Goal: Transaction & Acquisition: Purchase product/service

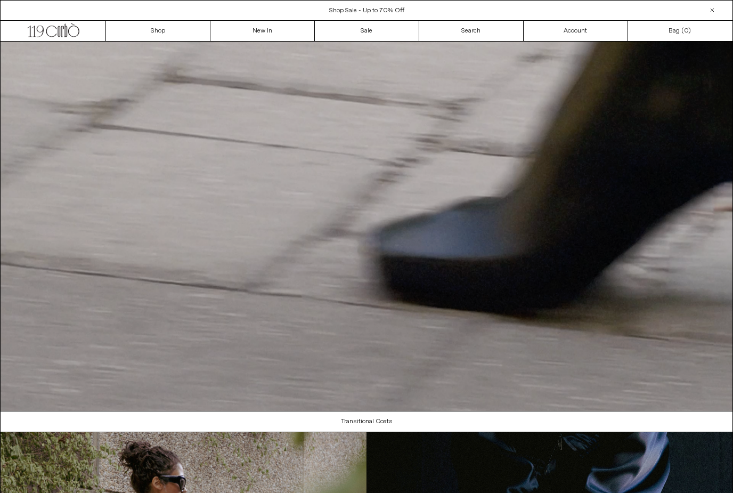
click at [167, 37] on div "Close dialog JOIN OUR MAILING LIST Subscribe to receive 10% off your first purc…" at bounding box center [366, 246] width 733 height 493
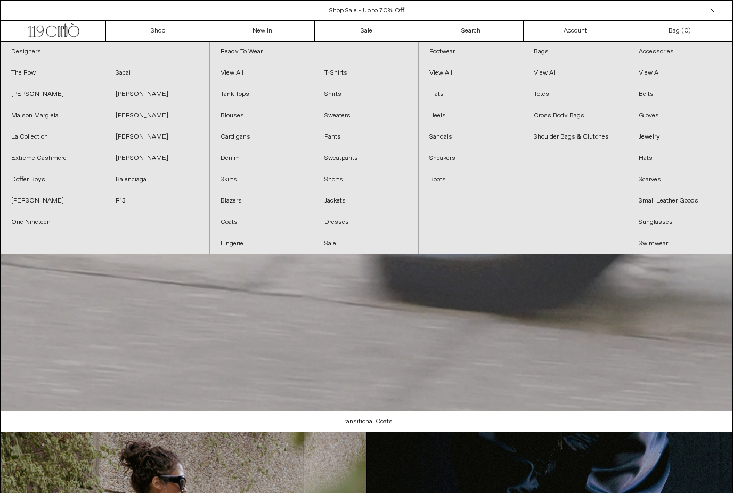
click at [642, 354] on video "Your browser does not support the video tag." at bounding box center [367, 226] width 732 height 369
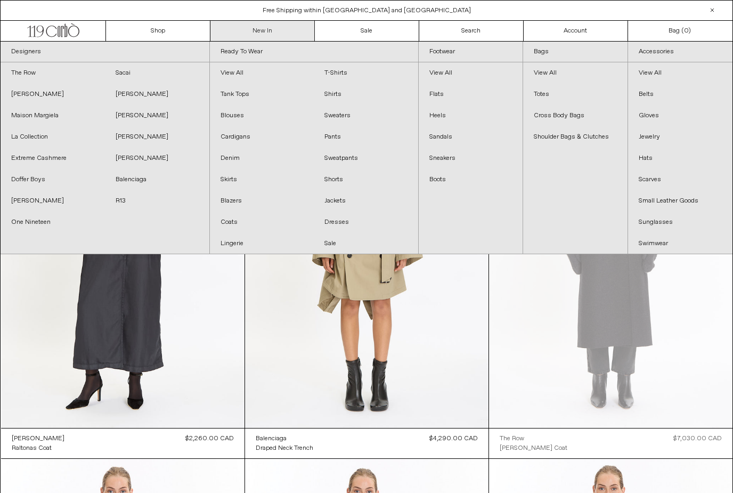
click at [264, 33] on link "New In" at bounding box center [262, 31] width 104 height 20
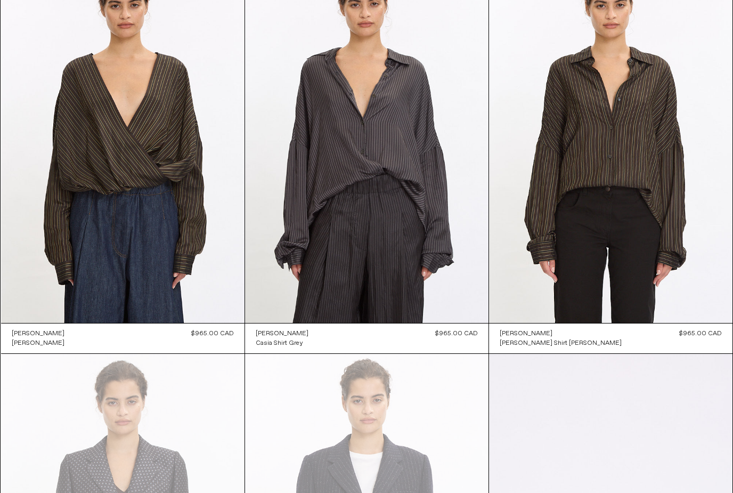
scroll to position [13562, 0]
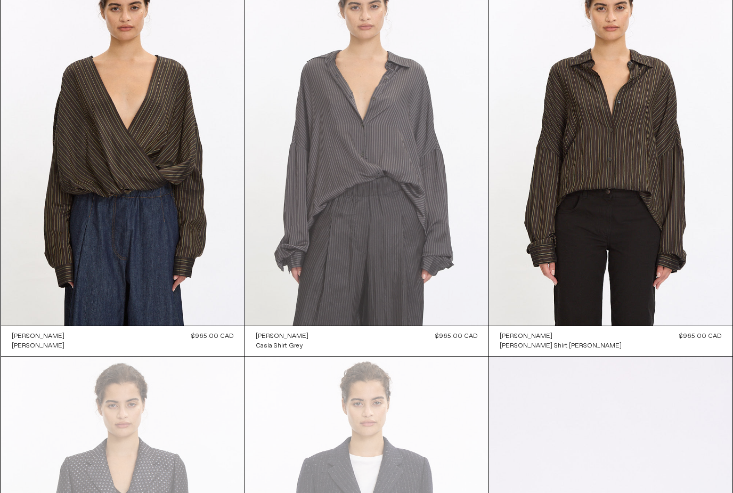
click at [401, 143] on at bounding box center [366, 142] width 243 height 365
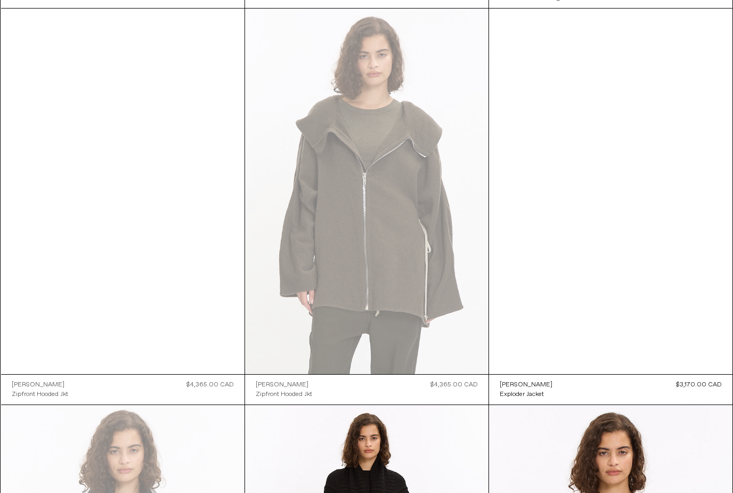
scroll to position [14305, 0]
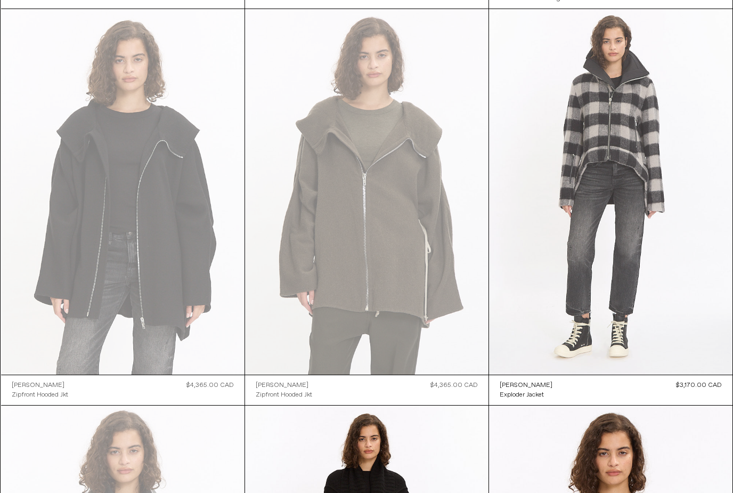
click at [677, 258] on at bounding box center [610, 191] width 243 height 365
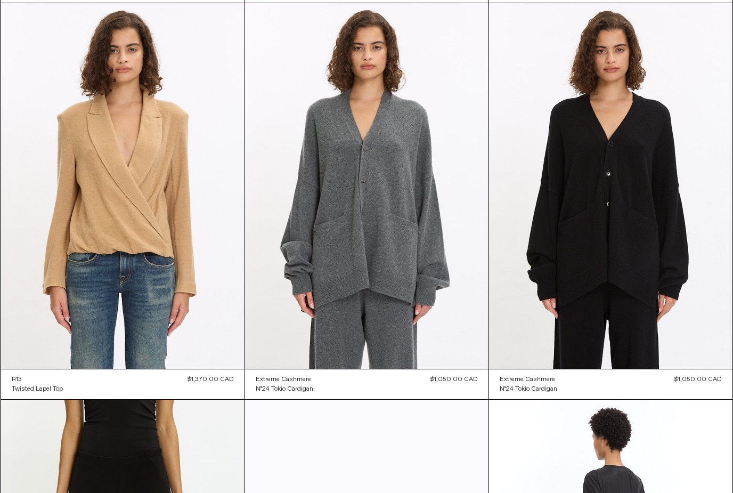
scroll to position [19061, 0]
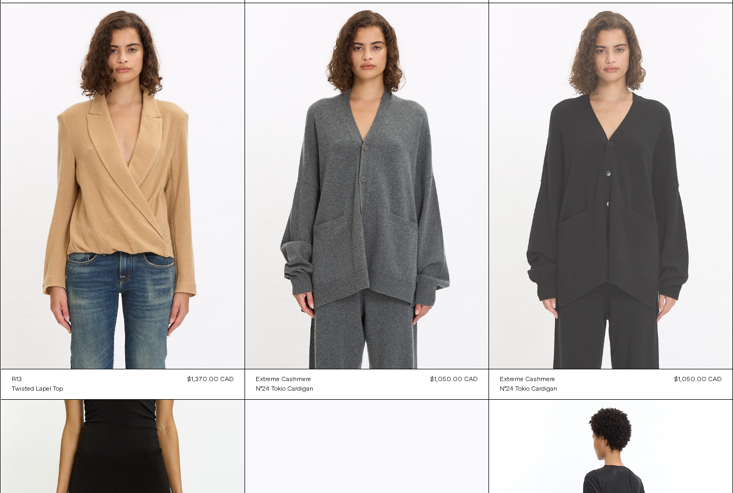
click at [706, 309] on at bounding box center [610, 185] width 243 height 365
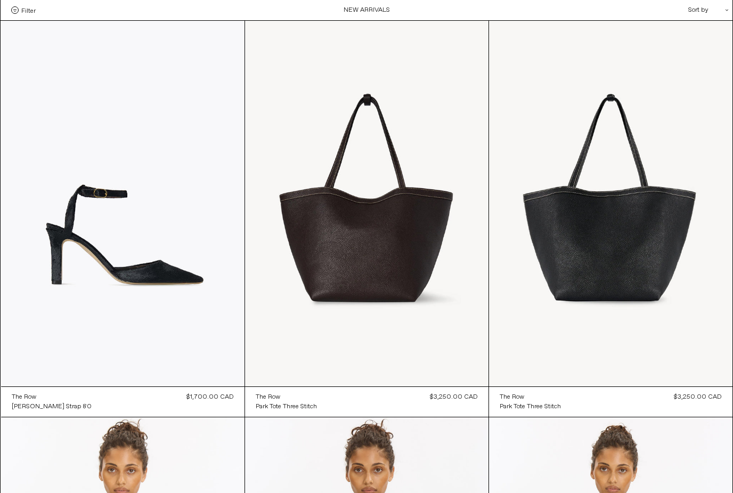
scroll to position [19096, 0]
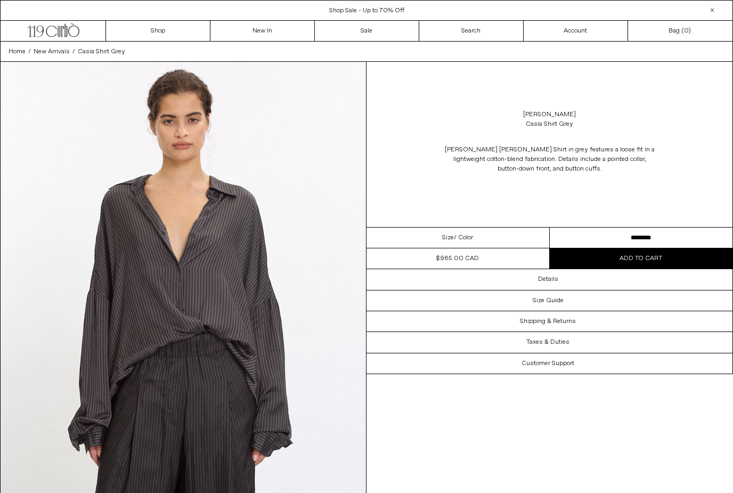
click at [291, 300] on img at bounding box center [183, 290] width 365 height 457
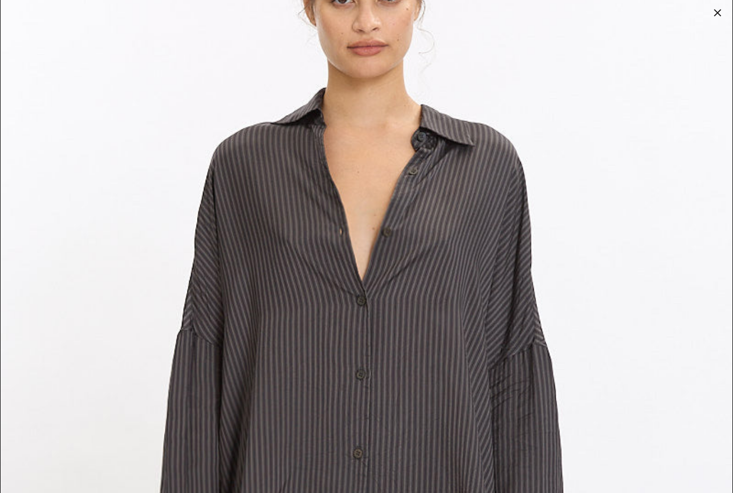
scroll to position [2072, 0]
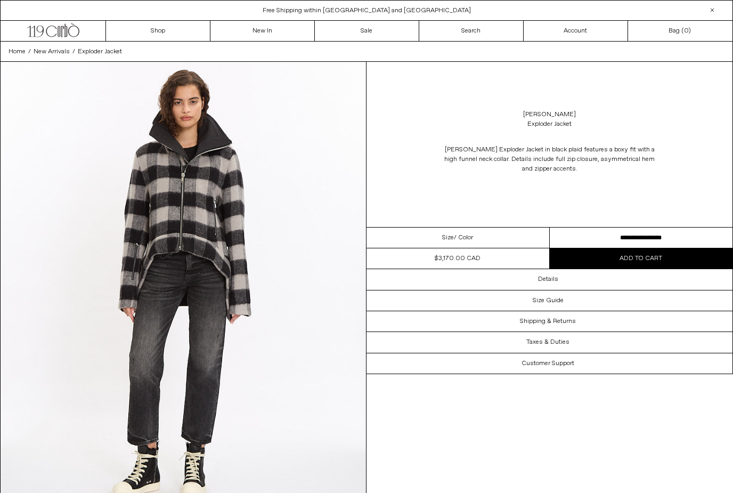
click at [294, 324] on img at bounding box center [183, 290] width 365 height 457
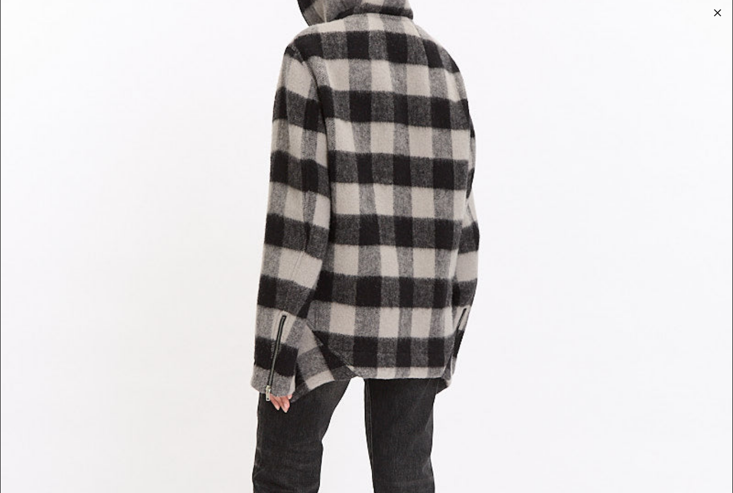
scroll to position [2875, 0]
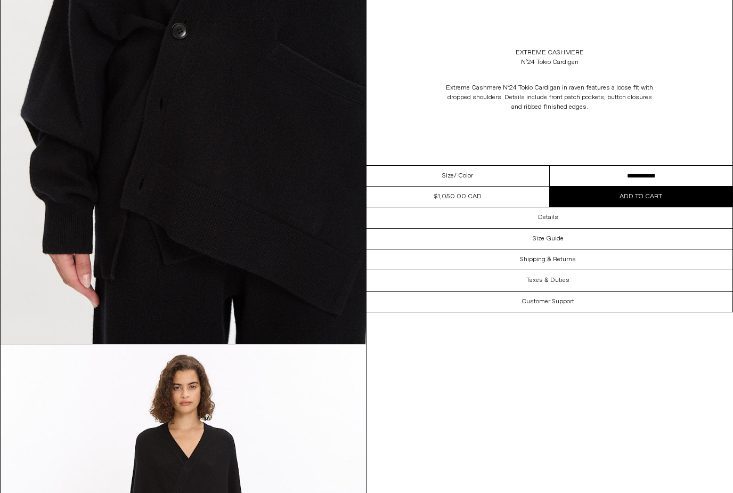
scroll to position [1549, 0]
